Goal: Task Accomplishment & Management: Use online tool/utility

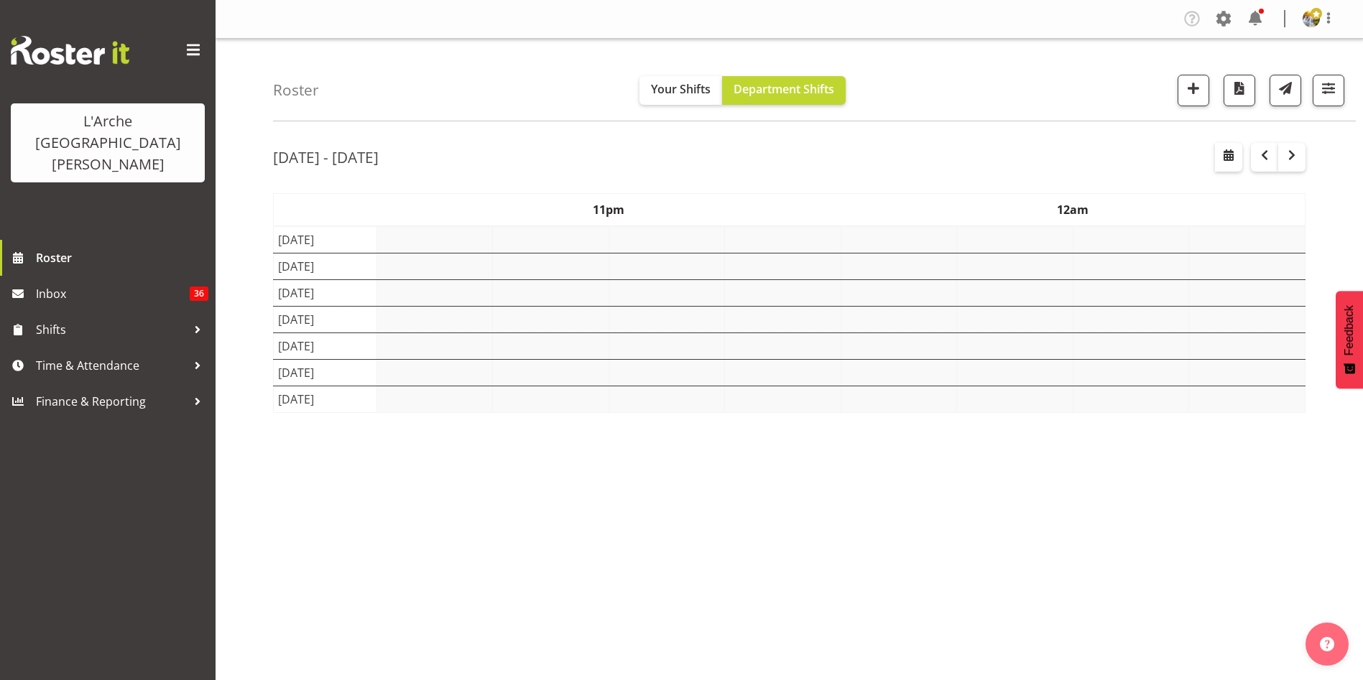
select select "shift"
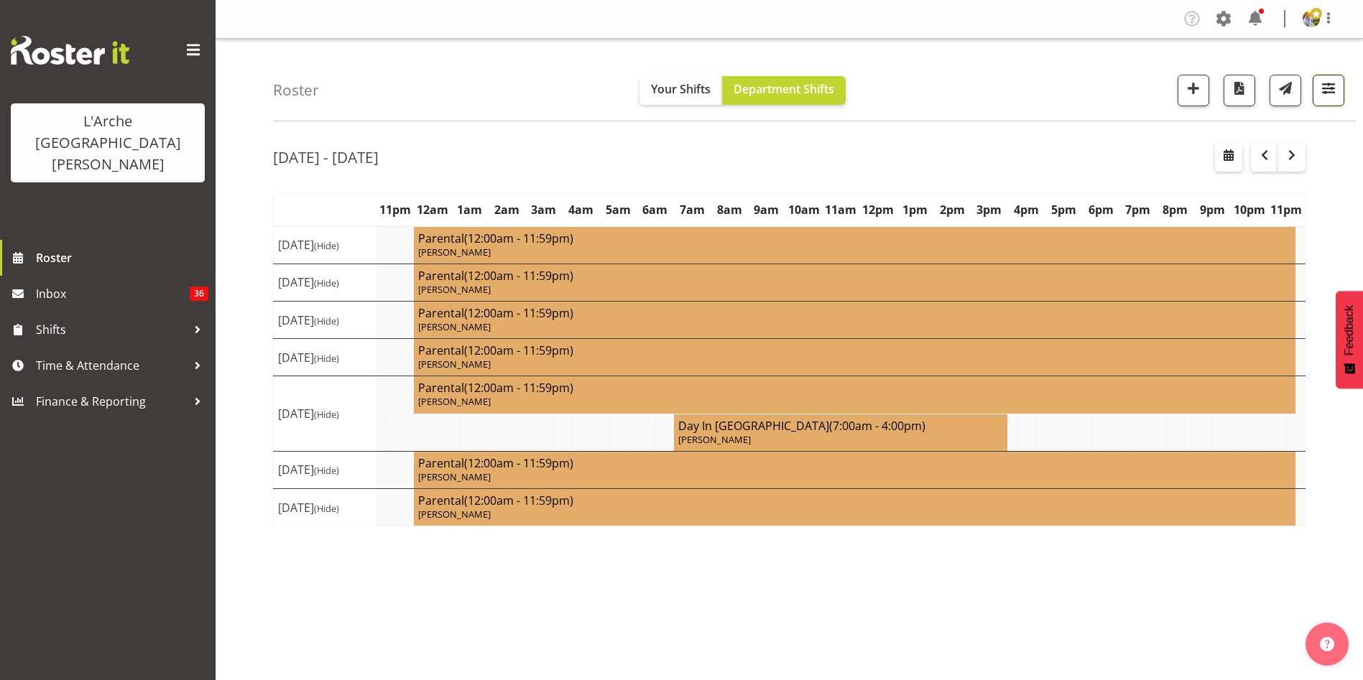
click at [1335, 85] on span "button" at bounding box center [1328, 88] width 19 height 19
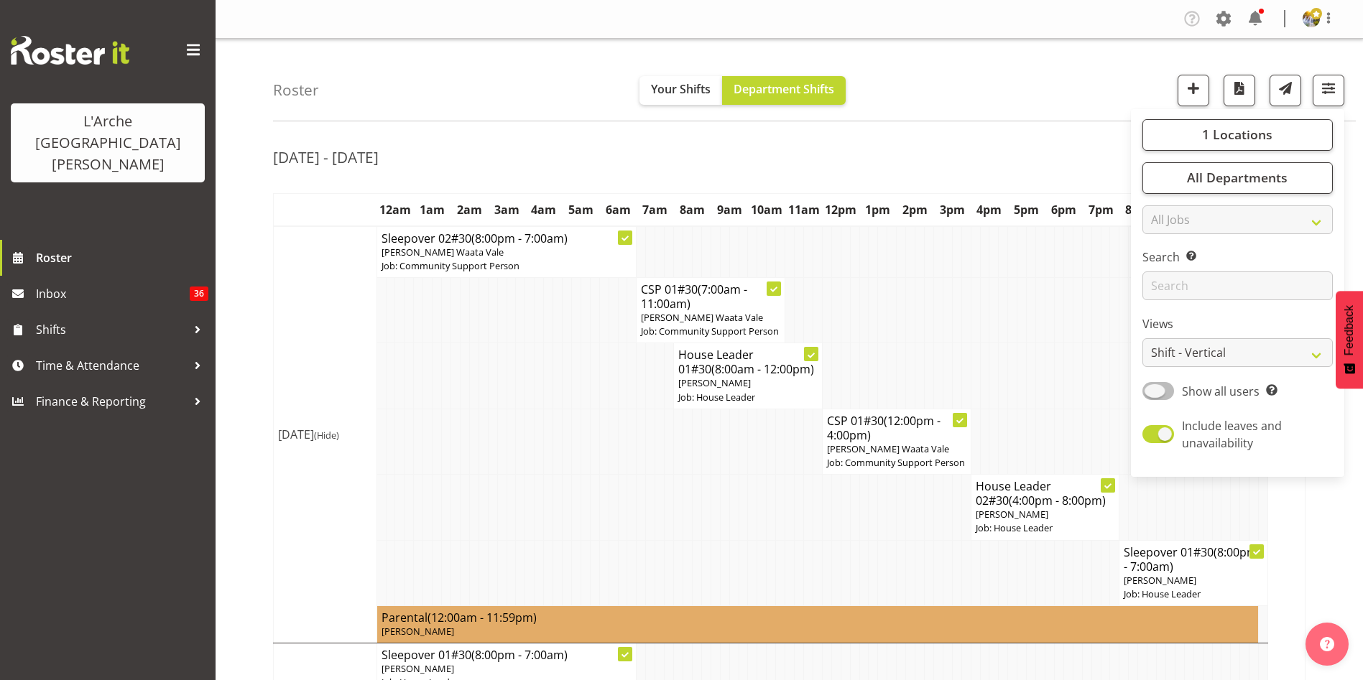
click at [1156, 391] on span at bounding box center [1158, 391] width 32 height 18
click at [1151, 391] on input "Show all users Show only rostered employees" at bounding box center [1146, 390] width 9 height 9
checkbox input "true"
click at [1174, 359] on select "Staff Role Shift - Horizontal Shift - Vertical Staff - Location" at bounding box center [1237, 352] width 190 height 29
select select "staff"
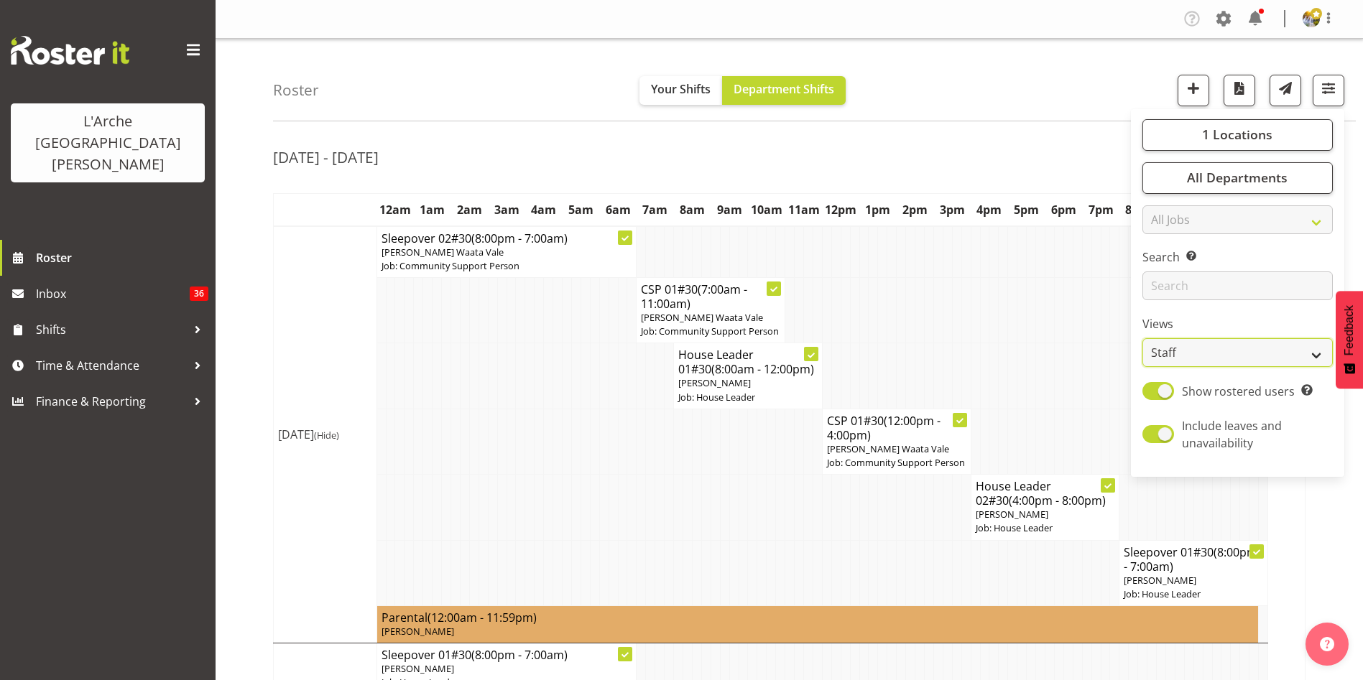
click at [1143, 338] on select "Staff Role Shift - Horizontal Shift - Vertical Staff - Location" at bounding box center [1237, 352] width 190 height 29
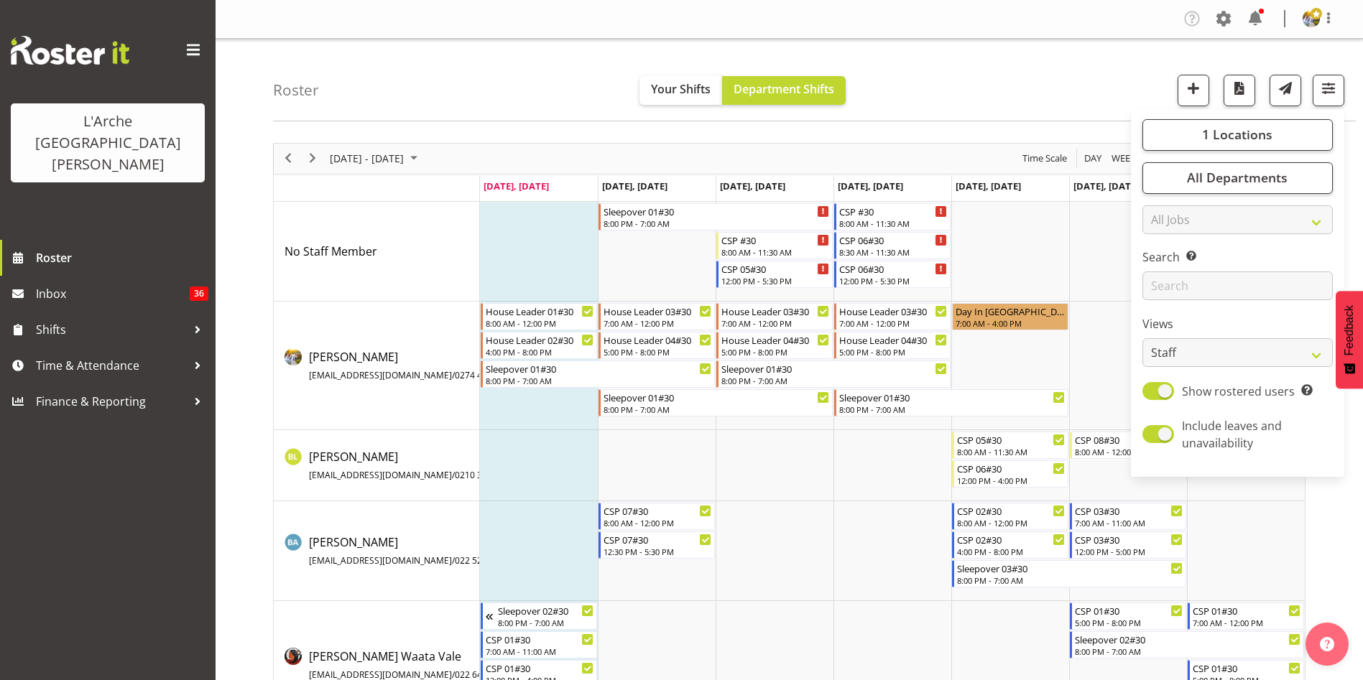
click at [1331, 582] on div "[DATE] - [DATE] [DATE] Day Week Fortnight Month calendar Month Agenda Time Scal…" at bounding box center [818, 507] width 1090 height 751
